Goal: Obtain resource: Download file/media

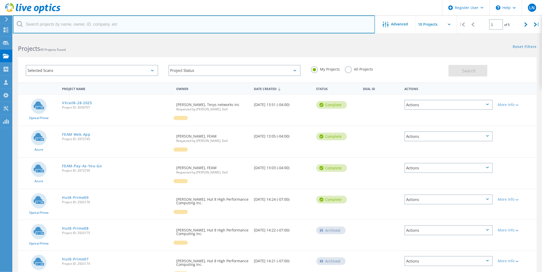
click at [87, 26] on input "text" at bounding box center [194, 24] width 362 height 18
paste input "Macon Water Authority"
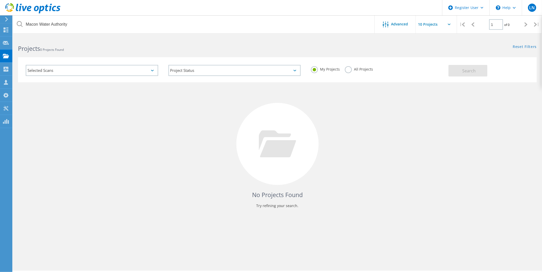
click at [348, 68] on label "All Projects" at bounding box center [359, 68] width 28 height 5
click at [0, 0] on input "All Projects" at bounding box center [0, 0] width 0 height 0
click at [451, 69] on button "Search" at bounding box center [467, 71] width 39 height 12
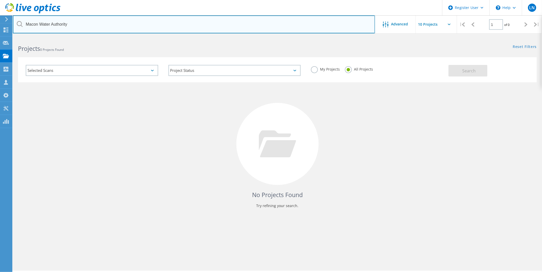
click at [53, 24] on input "Macon Water Authority" at bounding box center [194, 24] width 362 height 18
click at [39, 27] on input "Macon Water Authority" at bounding box center [194, 24] width 362 height 18
click at [50, 25] on input "MaconWater Authority" at bounding box center [194, 24] width 362 height 18
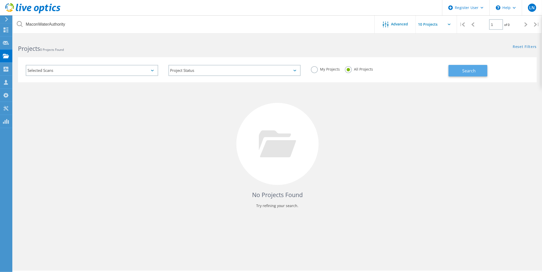
click at [485, 70] on button "Search" at bounding box center [467, 71] width 39 height 12
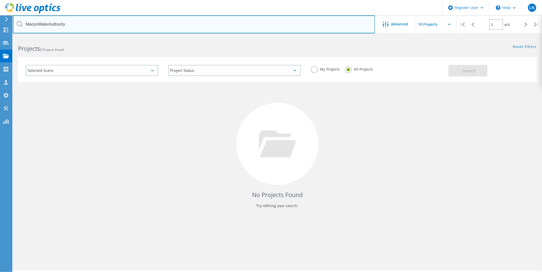
click at [156, 26] on input "MaconWaterAuthority" at bounding box center [194, 24] width 362 height 18
drag, startPoint x: 156, startPoint y: 26, endPoint x: 132, endPoint y: 26, distance: 23.9
click at [132, 26] on input "MaconWaterAuthority" at bounding box center [194, 24] width 362 height 18
drag, startPoint x: 75, startPoint y: 24, endPoint x: 22, endPoint y: 30, distance: 53.1
click at [22, 30] on input "MaconWaterAuthority" at bounding box center [194, 24] width 362 height 18
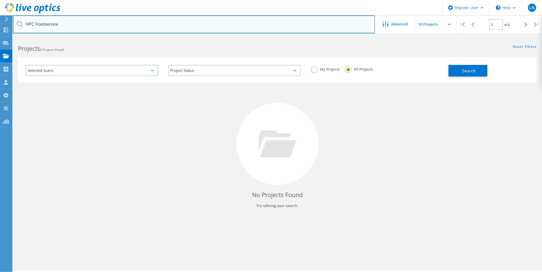
type input "HPC Foodservice"
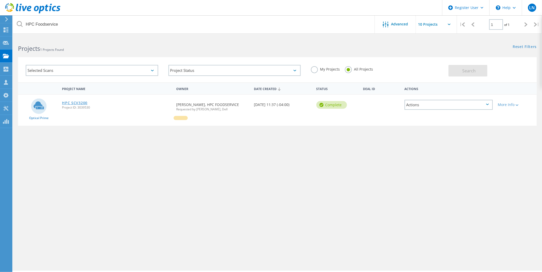
click at [78, 103] on link "HPC SCV3200" at bounding box center [74, 103] width 25 height 4
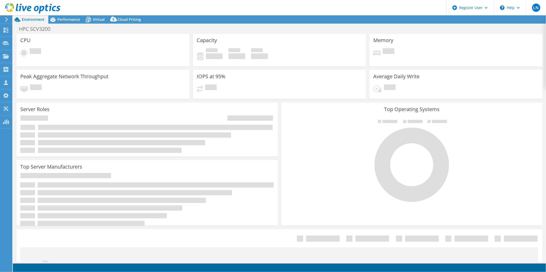
select select "USD"
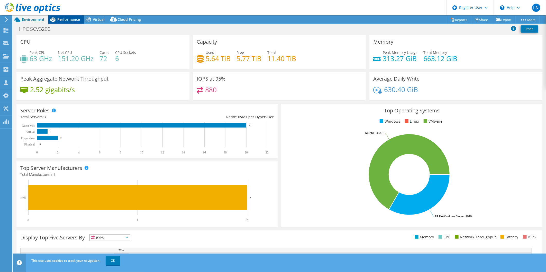
click at [67, 19] on span "Performance" at bounding box center [68, 19] width 23 height 5
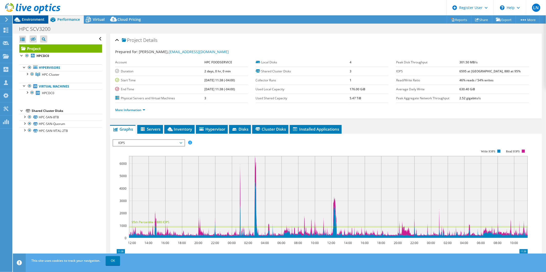
click at [26, 20] on span "Environment" at bounding box center [33, 19] width 23 height 5
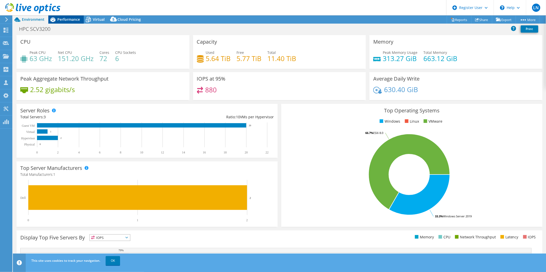
click at [70, 21] on span "Performance" at bounding box center [68, 19] width 23 height 5
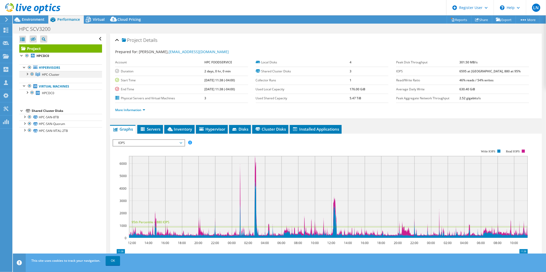
click at [27, 75] on div at bounding box center [26, 73] width 5 height 5
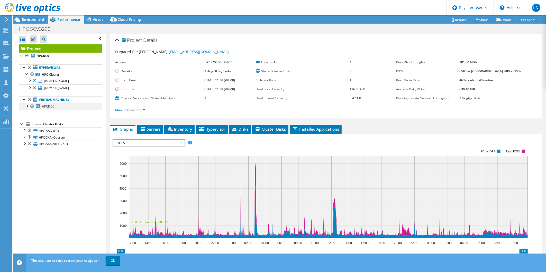
click at [29, 105] on div at bounding box center [26, 105] width 5 height 5
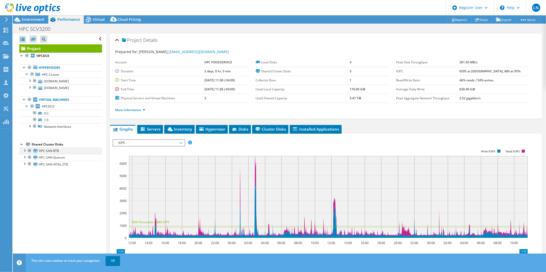
click at [25, 150] on div at bounding box center [24, 150] width 5 height 5
click at [34, 18] on span "Environment" at bounding box center [33, 19] width 23 height 5
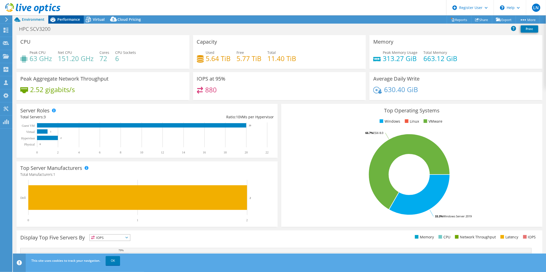
click at [59, 21] on span "Performance" at bounding box center [68, 19] width 23 height 5
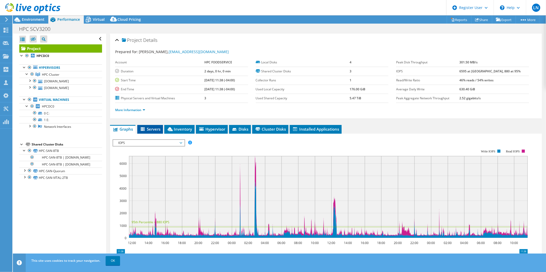
click at [147, 129] on span "Servers" at bounding box center [150, 129] width 21 height 5
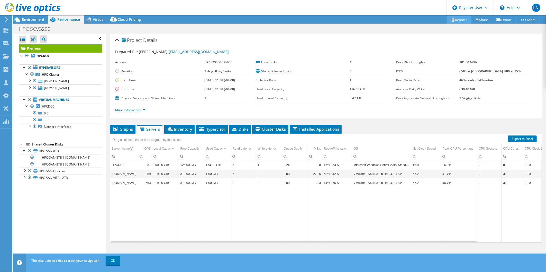
click at [454, 19] on link "Reports" at bounding box center [459, 20] width 25 height 8
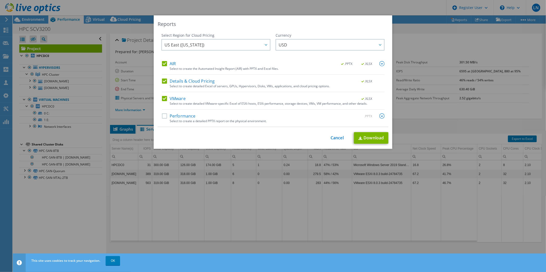
click at [166, 81] on label "Details & Cloud Pricing" at bounding box center [188, 81] width 53 height 5
click at [0, 0] on input "Details & Cloud Pricing" at bounding box center [0, 0] width 0 height 0
click at [162, 99] on label "VMware" at bounding box center [174, 98] width 24 height 5
click at [0, 0] on input "VMware" at bounding box center [0, 0] width 0 height 0
click at [379, 139] on link "Download" at bounding box center [371, 138] width 34 height 12
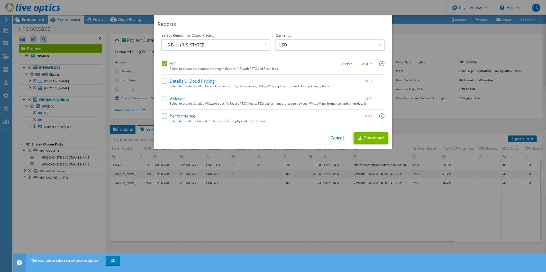
click at [335, 140] on link "Cancel" at bounding box center [337, 138] width 13 height 5
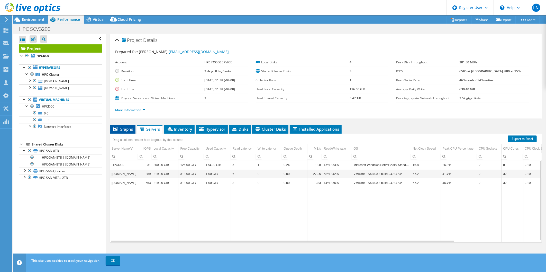
click at [124, 129] on span "Graphs" at bounding box center [123, 129] width 20 height 5
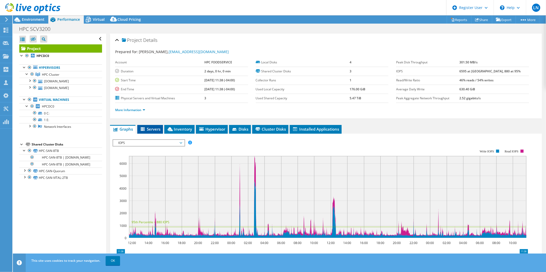
click at [155, 127] on span "Servers" at bounding box center [150, 129] width 21 height 5
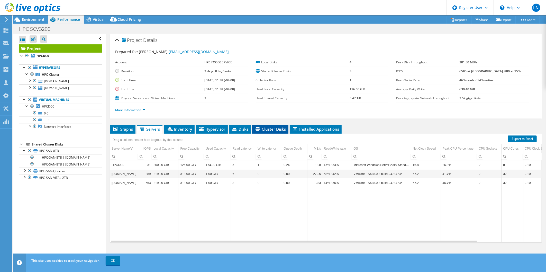
click at [271, 128] on span "Cluster Disks" at bounding box center [270, 129] width 31 height 5
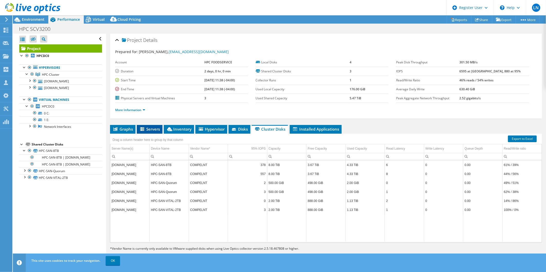
click at [153, 129] on span "Servers" at bounding box center [149, 129] width 21 height 5
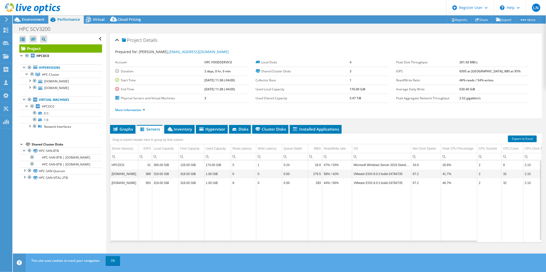
drag, startPoint x: 244, startPoint y: 242, endPoint x: 306, endPoint y: 245, distance: 62.3
click at [306, 245] on div "Graphs Servers Inventory Hypervisor Disks Cluster Disks Installed Applications …" at bounding box center [326, 189] width 432 height 129
drag, startPoint x: 315, startPoint y: 240, endPoint x: 183, endPoint y: 234, distance: 132.0
click at [184, 235] on body "LN Dell User [PERSON_NAME] [PERSON_NAME][EMAIL_ADDRESS][PERSON_NAME][DOMAIN_NAM…" at bounding box center [273, 136] width 546 height 272
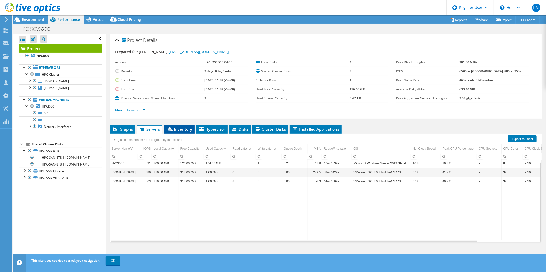
click at [178, 130] on span "Inventory" at bounding box center [179, 129] width 25 height 5
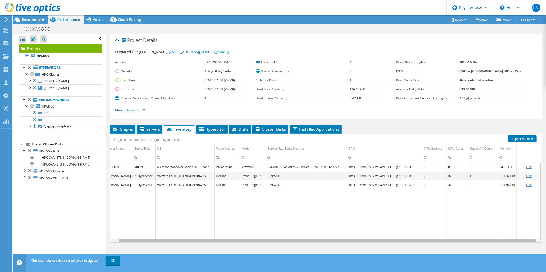
scroll to position [0, 0]
drag, startPoint x: 297, startPoint y: 241, endPoint x: 323, endPoint y: 240, distance: 26.2
click at [323, 240] on body "LN Dell User [PERSON_NAME] [PERSON_NAME][EMAIL_ADDRESS][PERSON_NAME][DOMAIN_NAM…" at bounding box center [273, 136] width 546 height 272
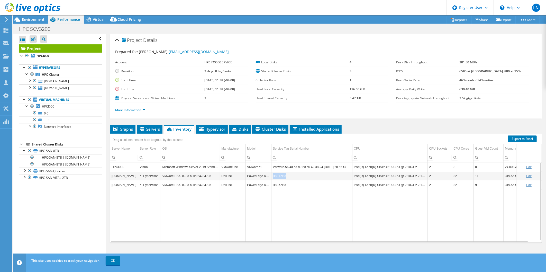
drag, startPoint x: 286, startPoint y: 175, endPoint x: 272, endPoint y: 175, distance: 14.1
click at [272, 175] on td "B89YZB3" at bounding box center [311, 176] width 81 height 9
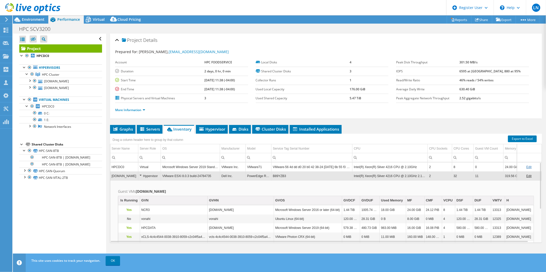
click at [287, 167] on td "VMware-56 4d dd d0 20 b0 42 38-24 [DATE] 6b 55 f3 3f d6" at bounding box center [311, 167] width 81 height 9
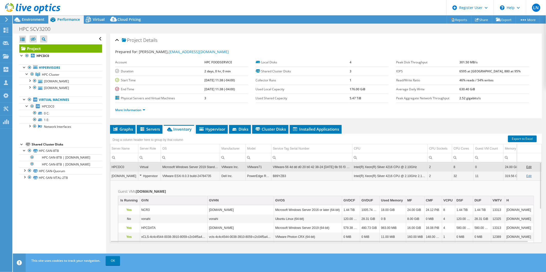
click at [291, 167] on td "VMware-56 4d dd d0 20 b0 42 38-24 [DATE] 6b 55 f3 3f d6" at bounding box center [311, 167] width 81 height 9
click at [162, 167] on td "Microsoft Windows Server 2019 Standard" at bounding box center [190, 167] width 59 height 9
click at [233, 166] on td "VMware Inc." at bounding box center [233, 167] width 26 height 9
drag, startPoint x: 129, startPoint y: 168, endPoint x: 111, endPoint y: 168, distance: 18.3
click at [111, 168] on td "HPCDC0" at bounding box center [124, 167] width 28 height 9
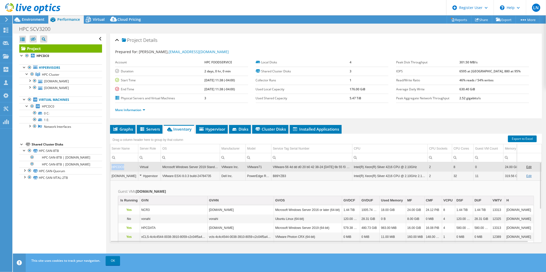
copy td "HPCDC0"
click at [127, 169] on td "HPCDC0" at bounding box center [124, 167] width 28 height 9
click at [140, 174] on div "Hypervisor" at bounding box center [150, 176] width 20 height 6
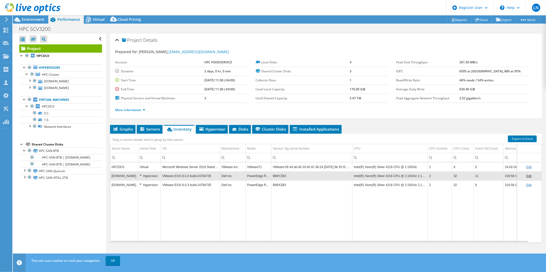
click at [158, 208] on td "Data grid" at bounding box center [149, 216] width 23 height 53
click at [30, 18] on span "Environment" at bounding box center [33, 19] width 23 height 5
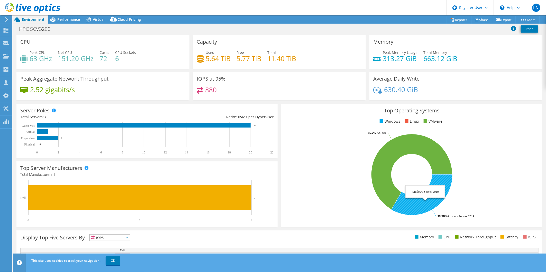
click at [421, 208] on icon at bounding box center [421, 195] width 61 height 41
click at [69, 18] on span "Performance" at bounding box center [68, 19] width 23 height 5
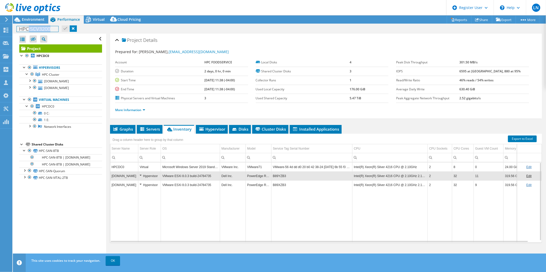
drag, startPoint x: 27, startPoint y: 30, endPoint x: 68, endPoint y: 31, distance: 41.1
click at [68, 31] on div "HPC SCV3200 Print" at bounding box center [279, 29] width 533 height 10
click at [185, 39] on div "Project Details" at bounding box center [326, 40] width 422 height 11
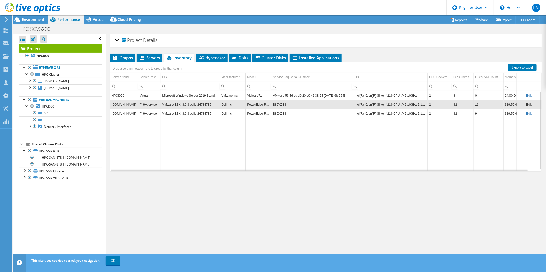
click at [185, 39] on div "Project Details" at bounding box center [326, 40] width 422 height 11
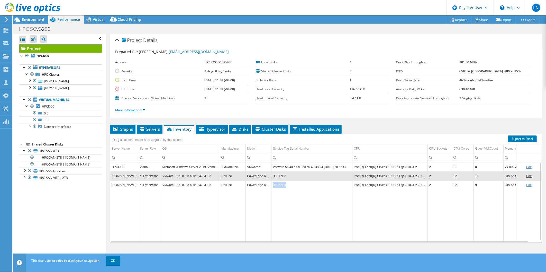
drag, startPoint x: 285, startPoint y: 185, endPoint x: 273, endPoint y: 187, distance: 11.9
click at [273, 187] on td "B89XZB3" at bounding box center [311, 185] width 81 height 9
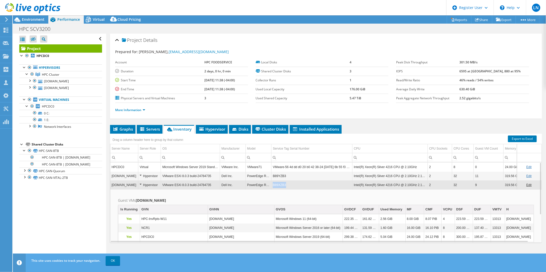
drag, startPoint x: 285, startPoint y: 185, endPoint x: 273, endPoint y: 186, distance: 12.1
click at [273, 186] on td "B89XZB3" at bounding box center [311, 185] width 81 height 9
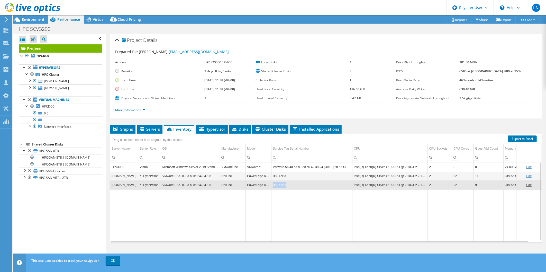
drag, startPoint x: 294, startPoint y: 184, endPoint x: 272, endPoint y: 187, distance: 21.7
click at [272, 187] on td "B89XZB3" at bounding box center [311, 185] width 81 height 9
